Goal: Task Accomplishment & Management: Manage account settings

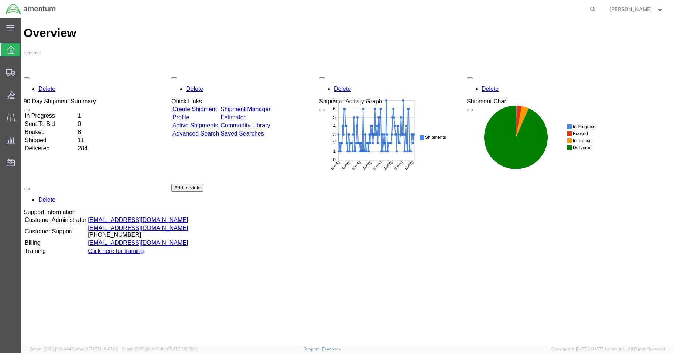
click at [75, 112] on td "In Progress" at bounding box center [50, 115] width 52 height 7
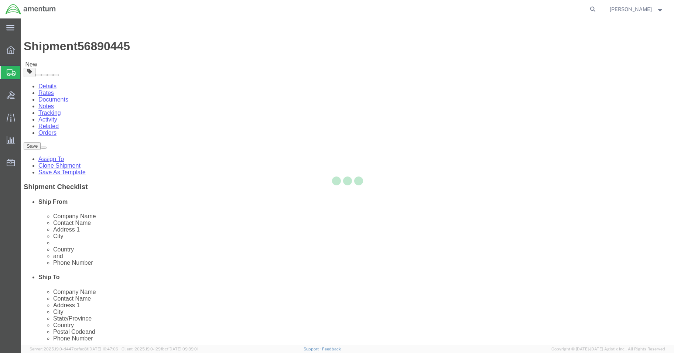
select select "42677"
select select
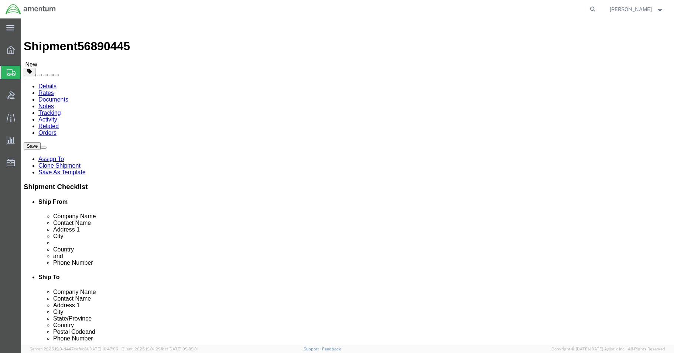
click input "BLDG 800 ,"
type input "BLDG 800"
click input "404.767.5800"
click input "404.767-5800"
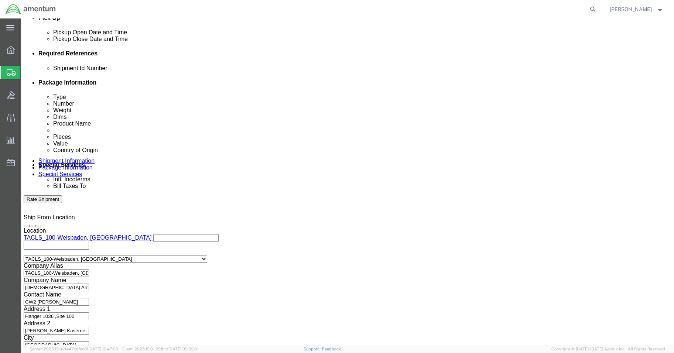
scroll to position [335, 0]
type input "[PHONE_NUMBER]"
click button "Continue"
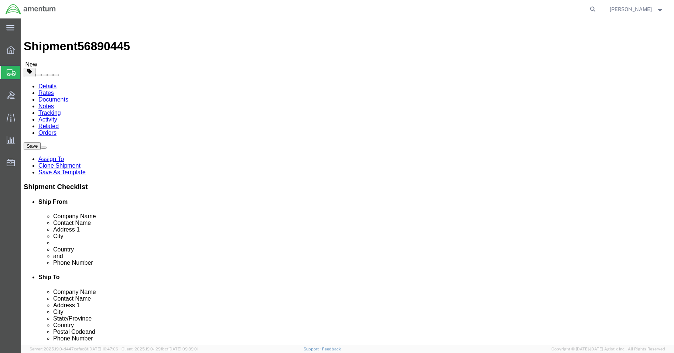
click button "Continue"
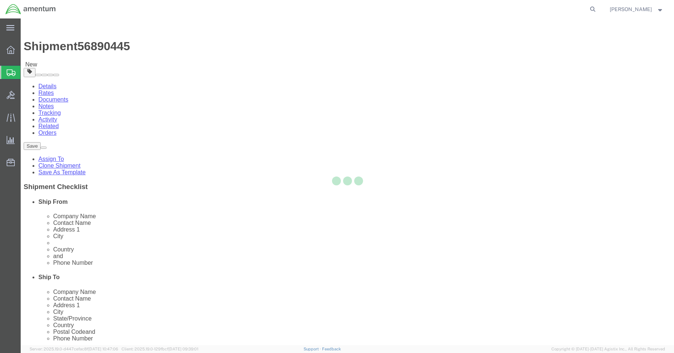
select select
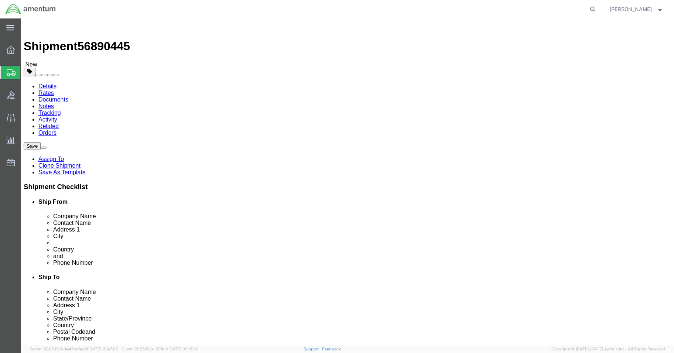
select select "DEPARTMENT"
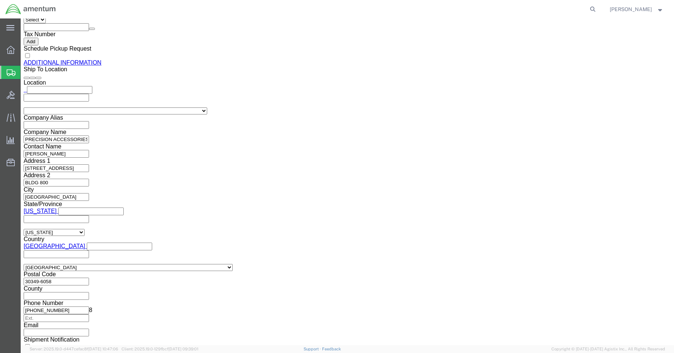
scroll to position [920, 0]
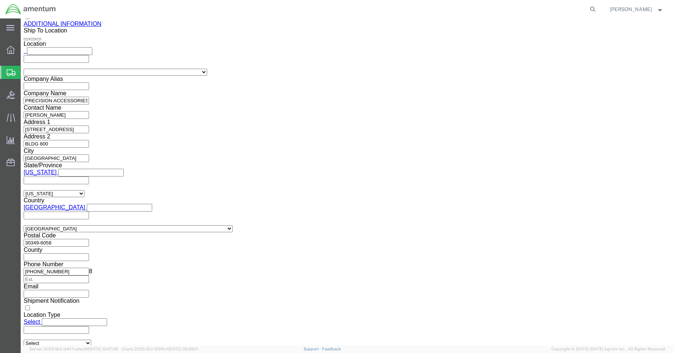
click button "Rate Shipment"
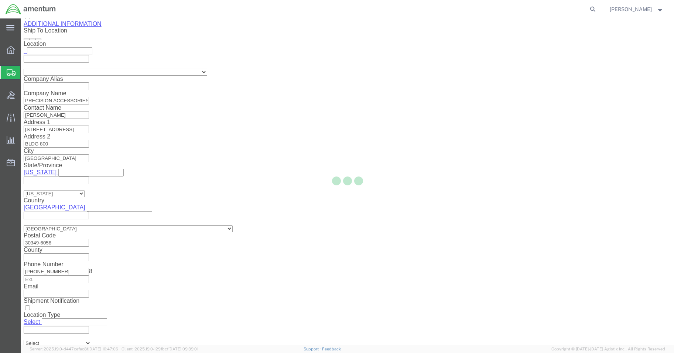
scroll to position [0, 0]
